Goal: Navigation & Orientation: Understand site structure

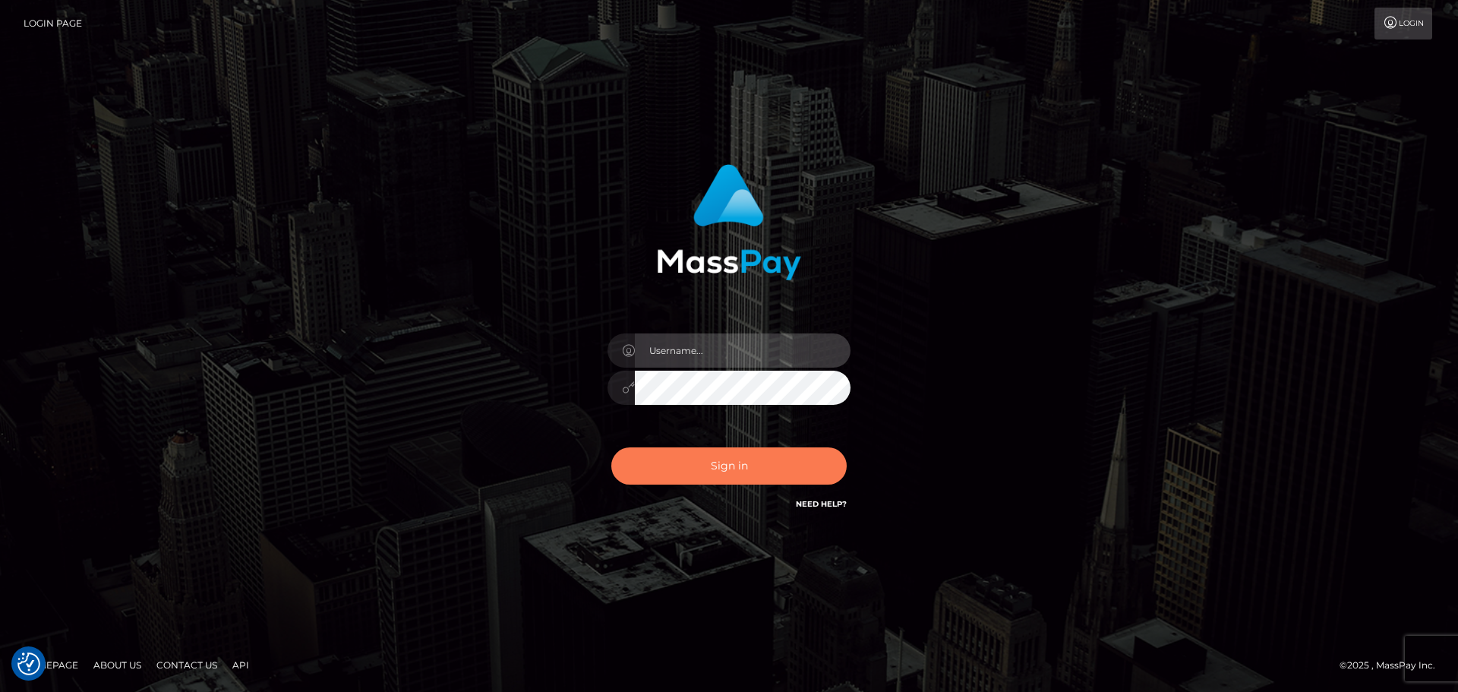
type input "jonathan.ctfo"
click at [690, 465] on button "Sign in" at bounding box center [728, 465] width 235 height 37
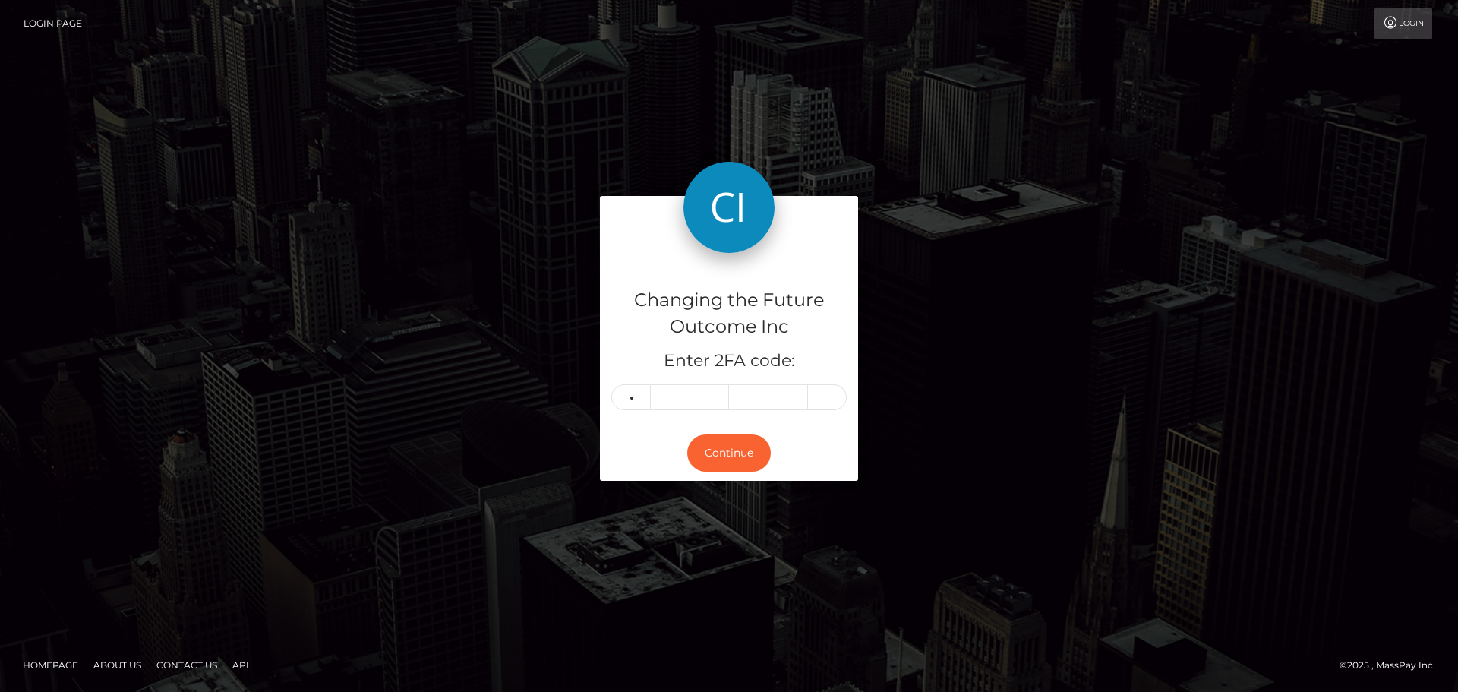
type input "4"
type input "3"
type input "0"
type input "4"
type input "0"
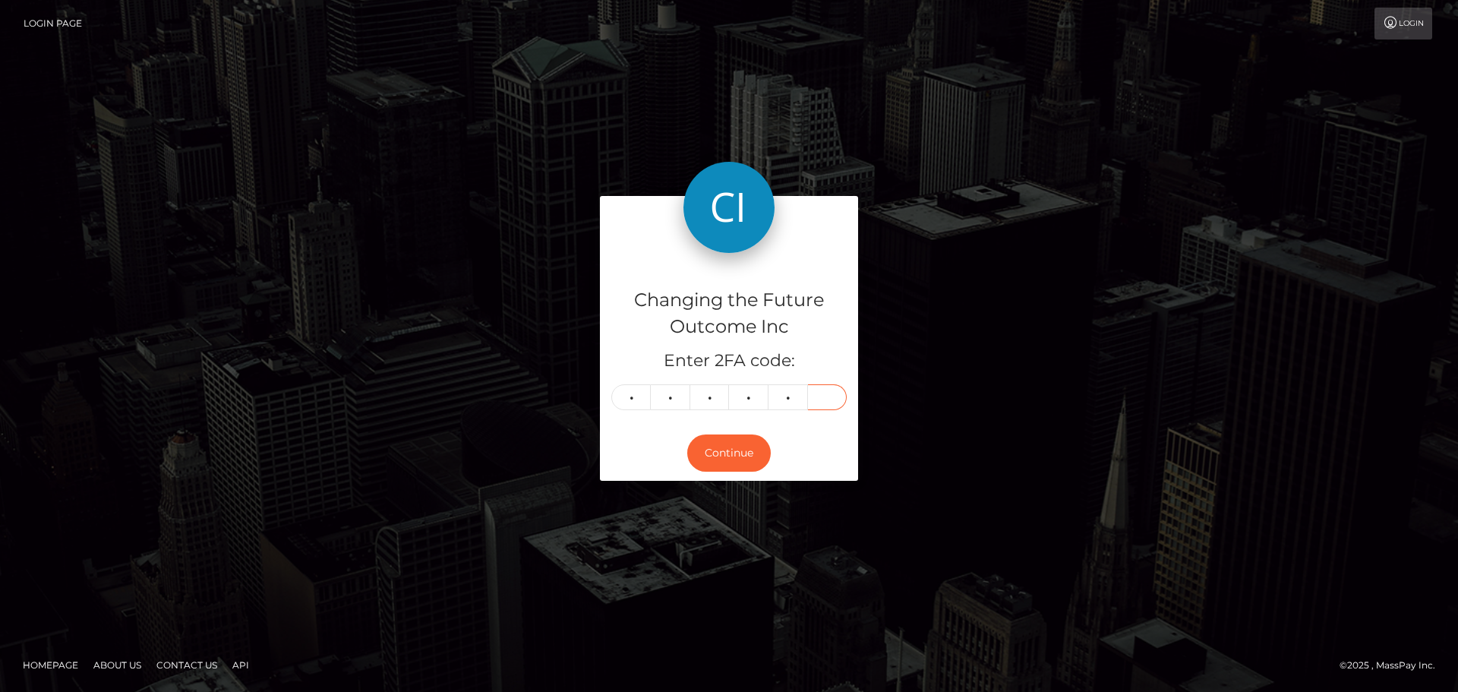
type input "4"
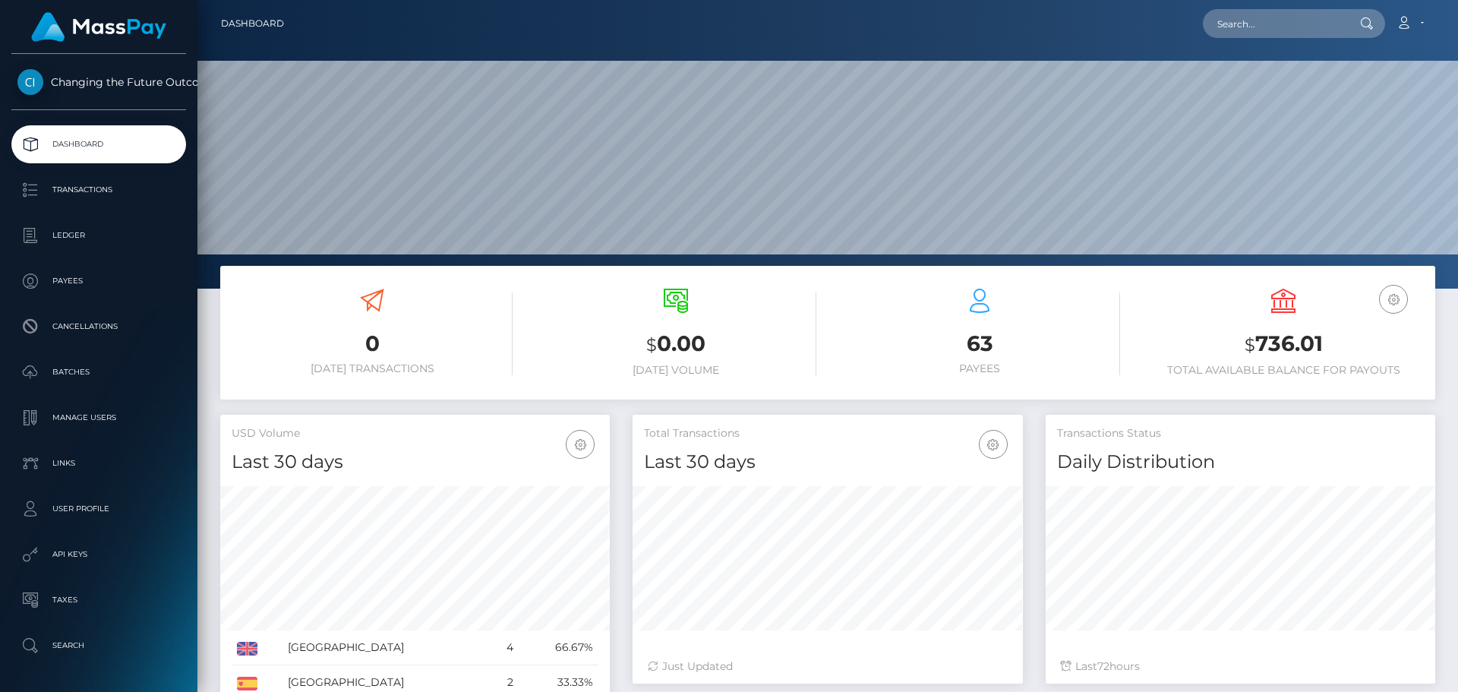
scroll to position [269, 390]
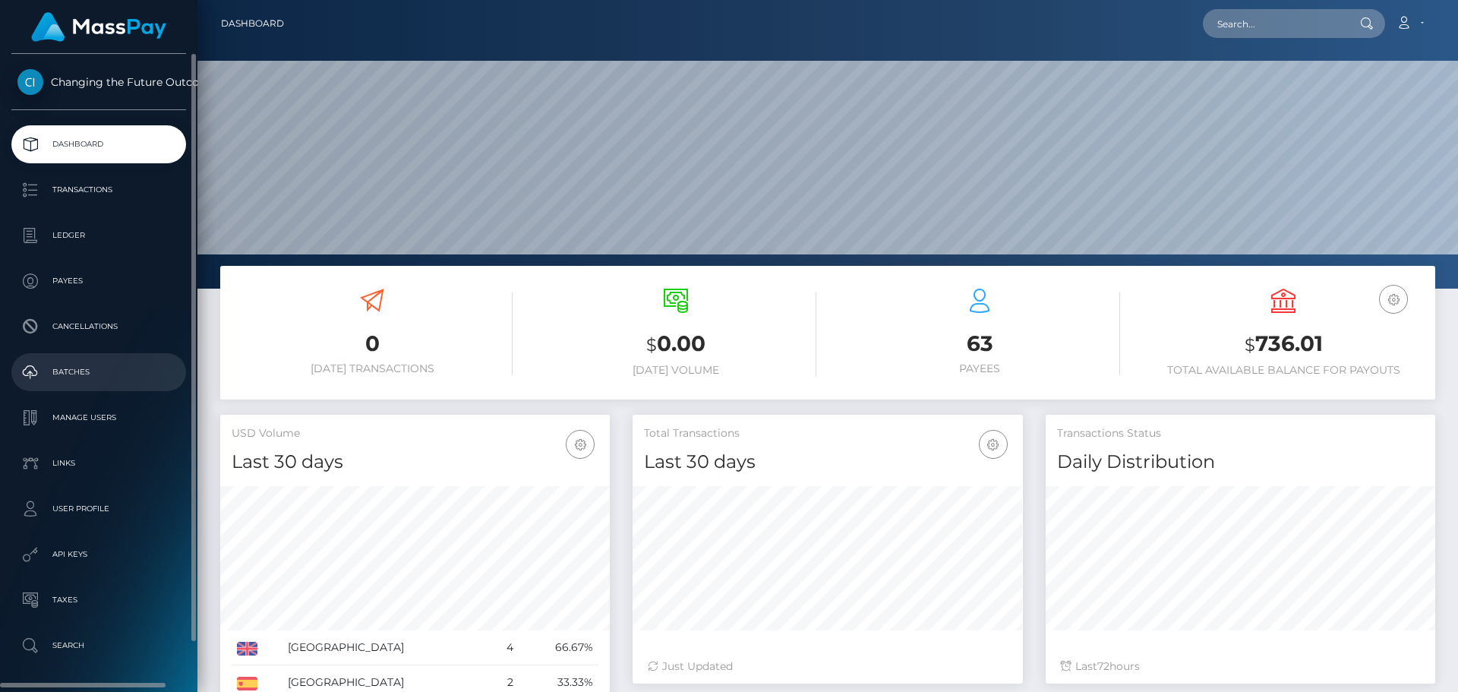
click at [81, 365] on p "Batches" at bounding box center [98, 372] width 163 height 23
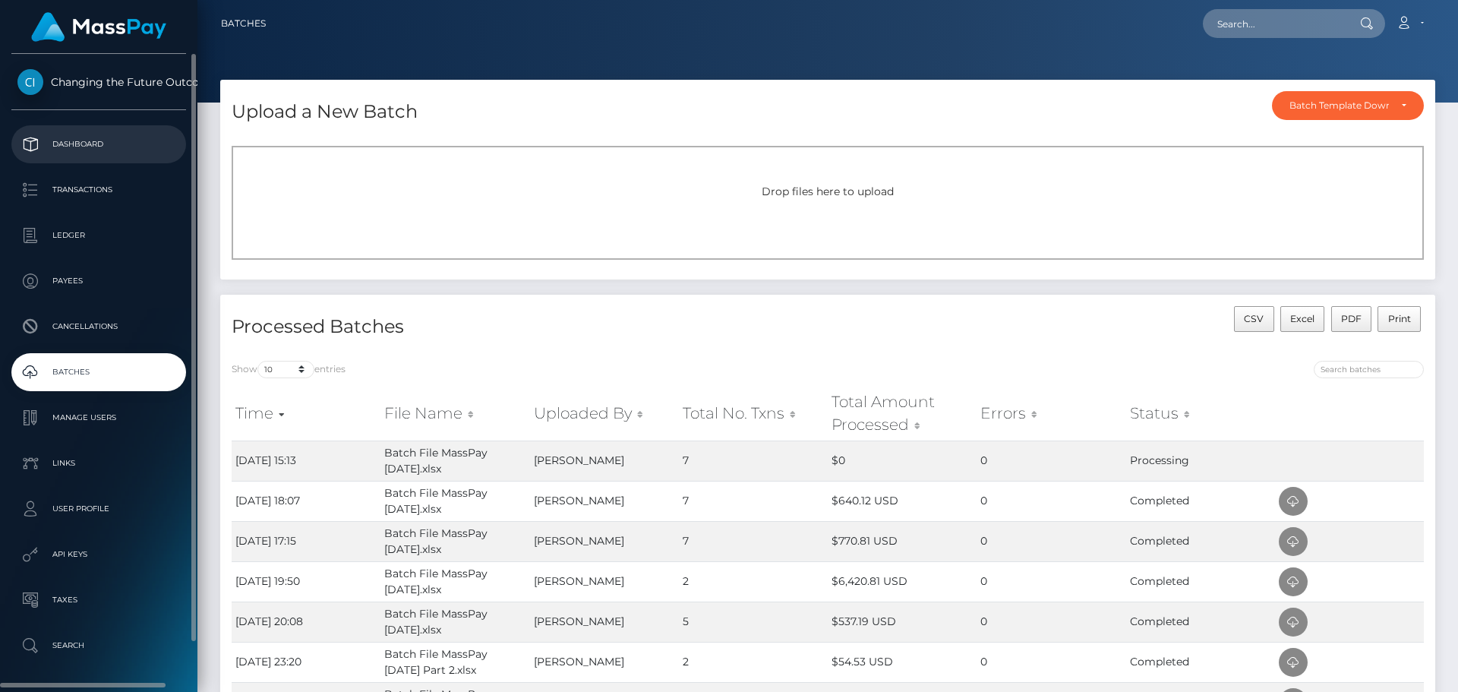
click at [84, 145] on p "Dashboard" at bounding box center [98, 144] width 163 height 23
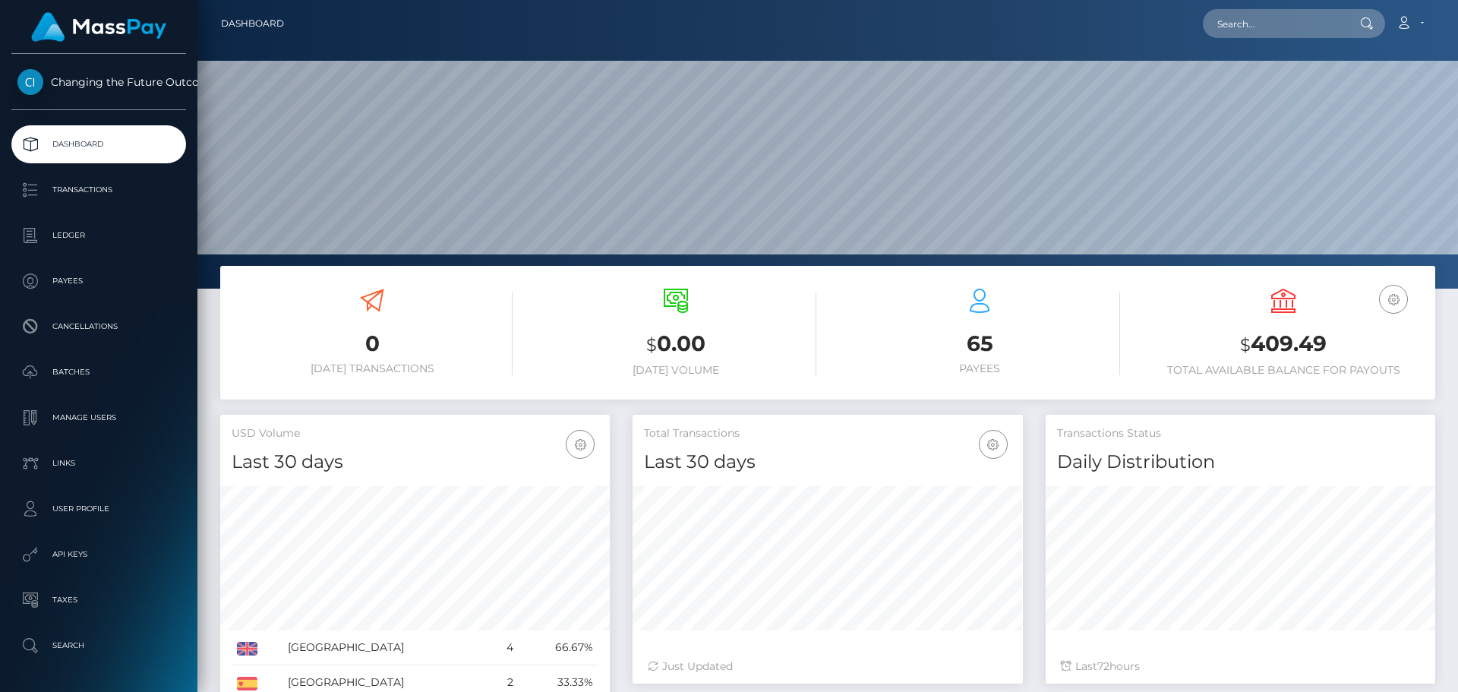
scroll to position [269, 390]
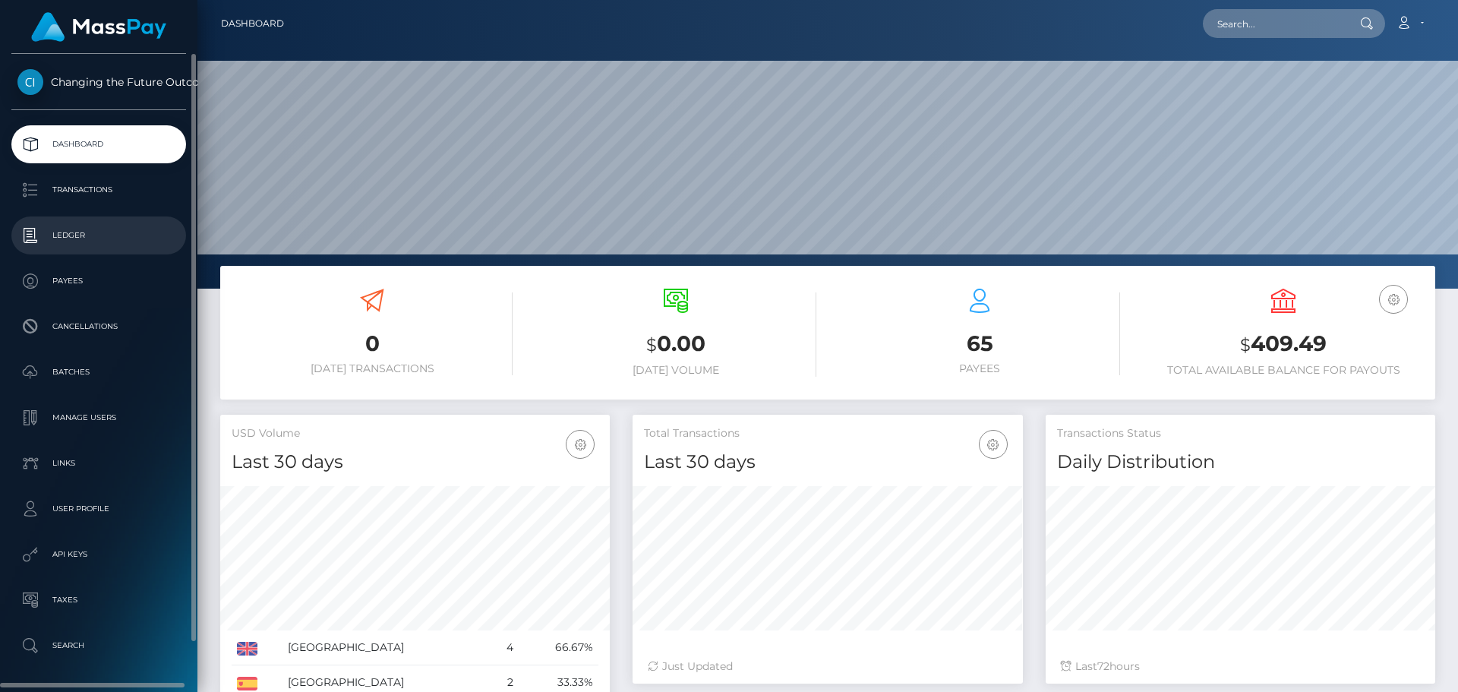
click at [77, 232] on p "Ledger" at bounding box center [98, 235] width 163 height 23
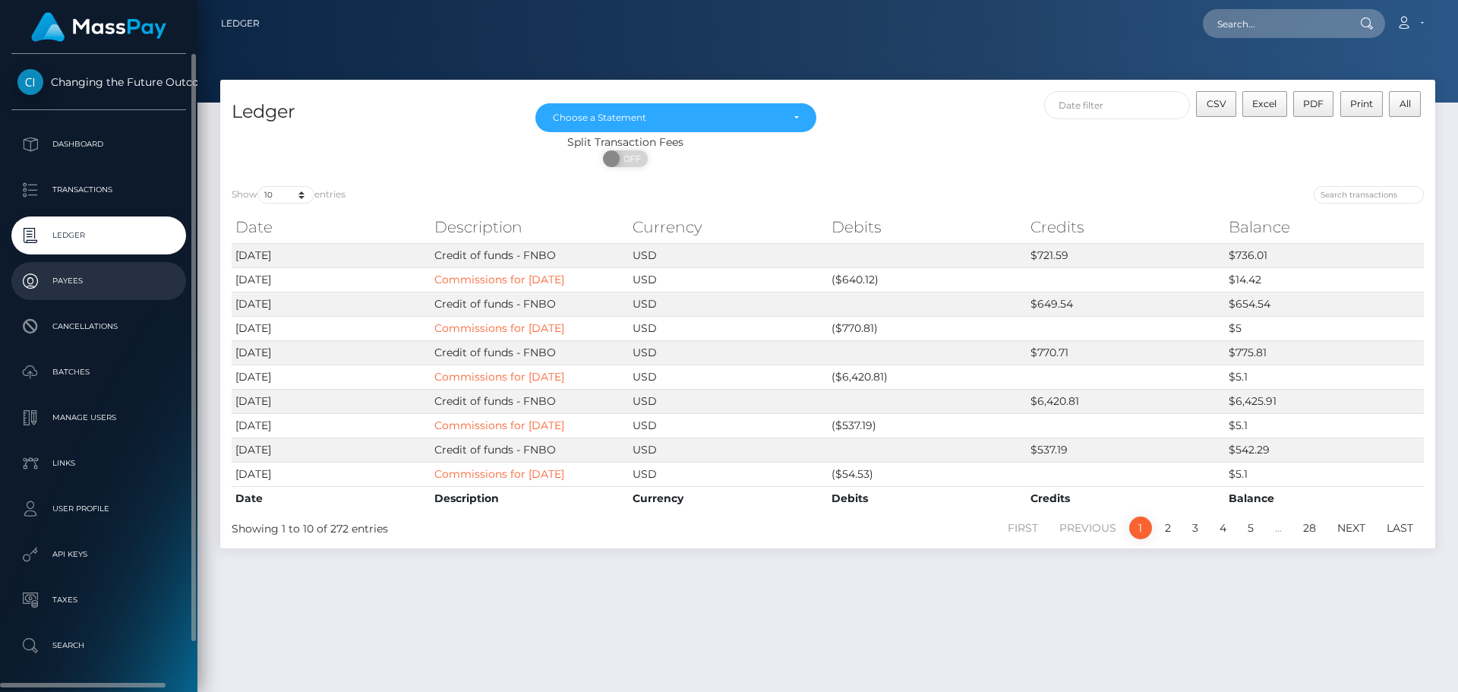
click at [67, 280] on p "Payees" at bounding box center [98, 281] width 163 height 23
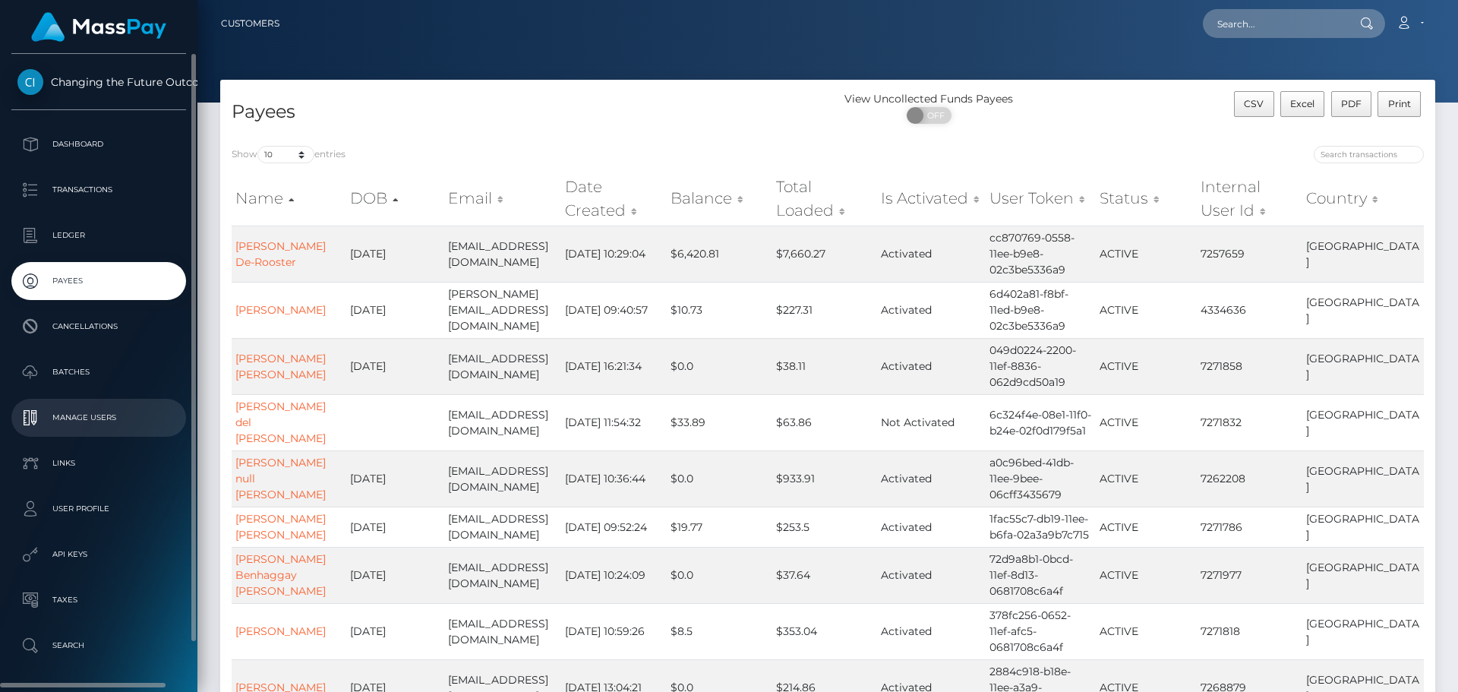
click at [108, 422] on p "Manage Users" at bounding box center [98, 417] width 163 height 23
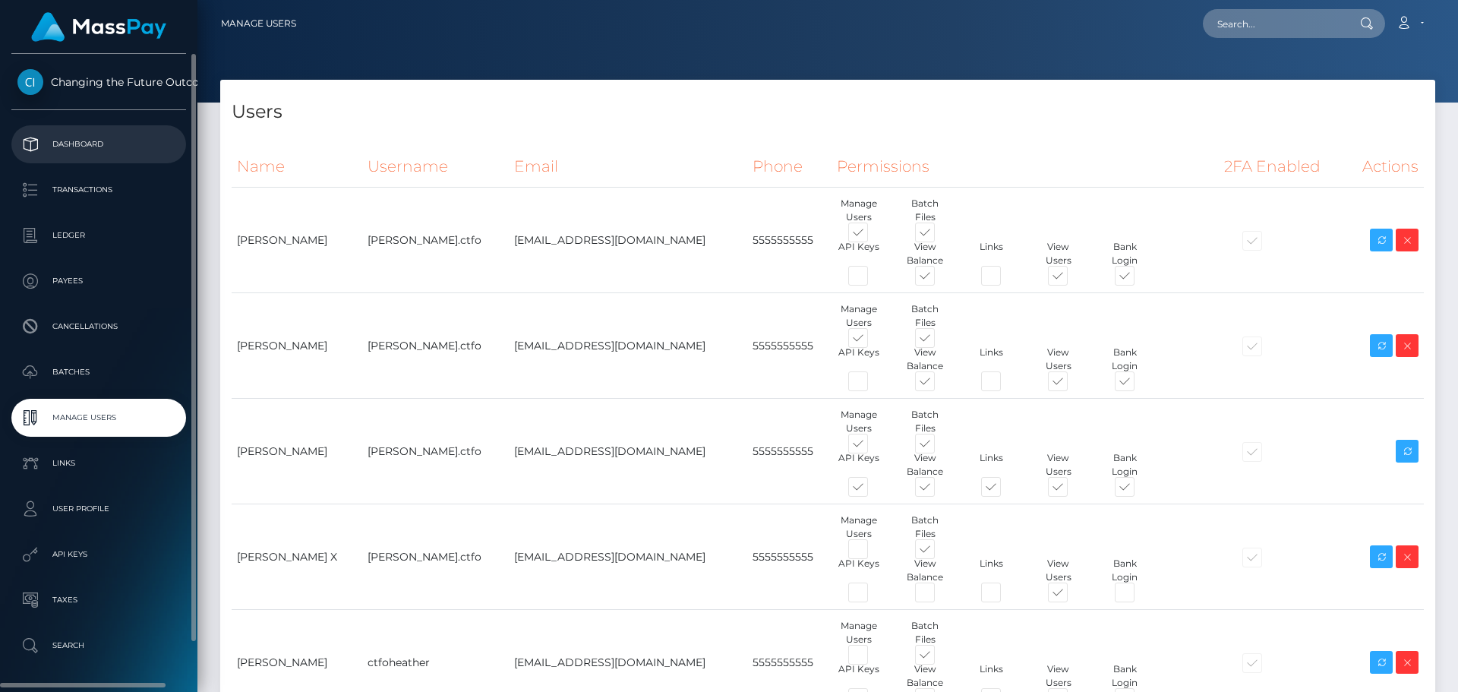
click at [96, 151] on p "Dashboard" at bounding box center [98, 144] width 163 height 23
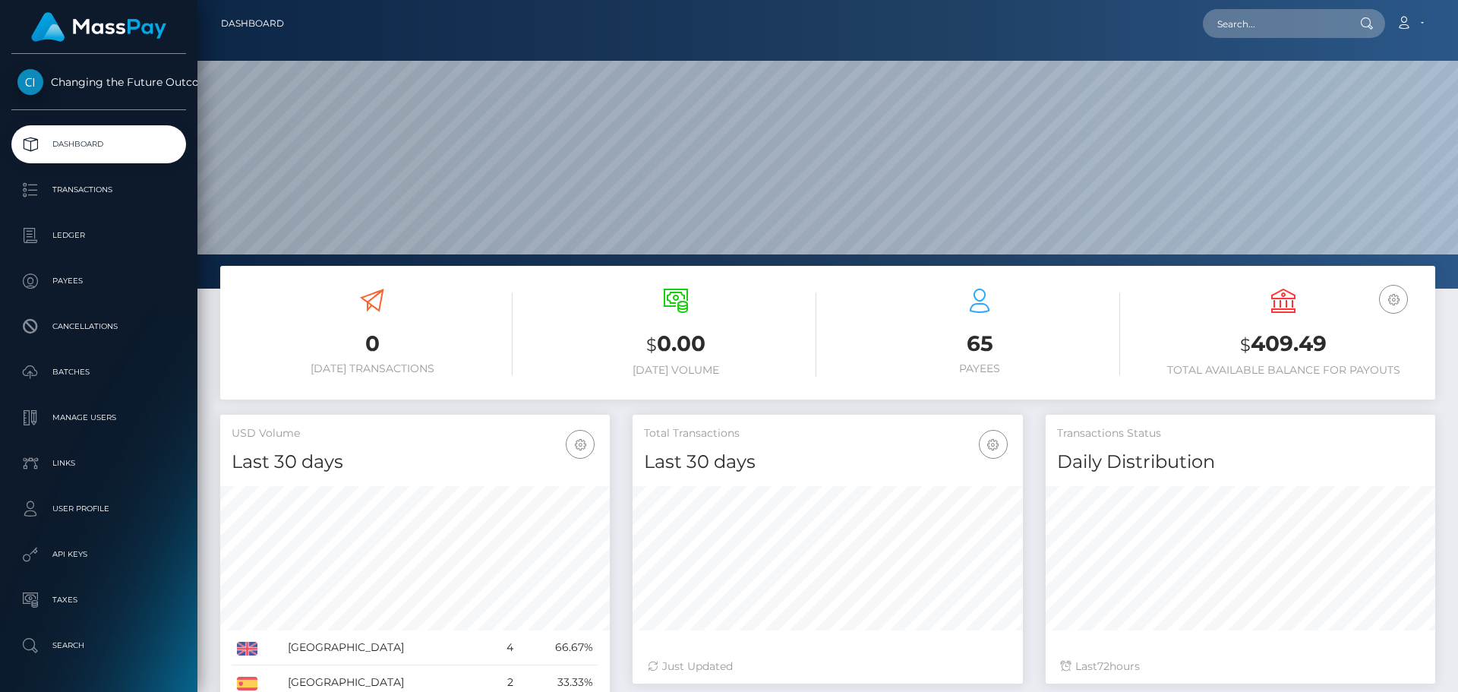
scroll to position [269, 390]
